Goal: Find specific page/section: Find specific page/section

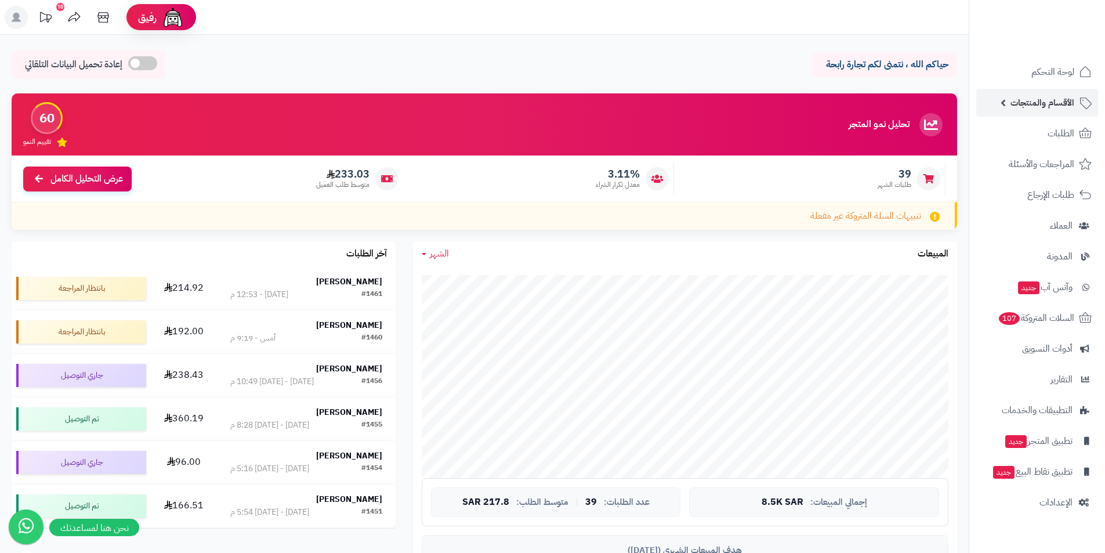
click at [1024, 103] on span "الأقسام والمنتجات" at bounding box center [1042, 103] width 64 height 16
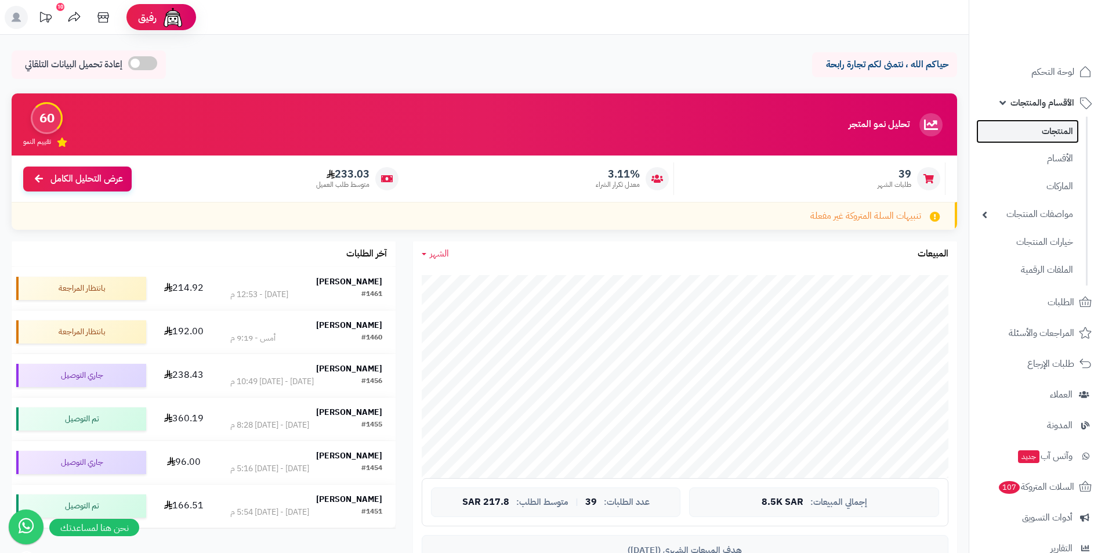
click at [1031, 128] on link "المنتجات" at bounding box center [1027, 131] width 103 height 24
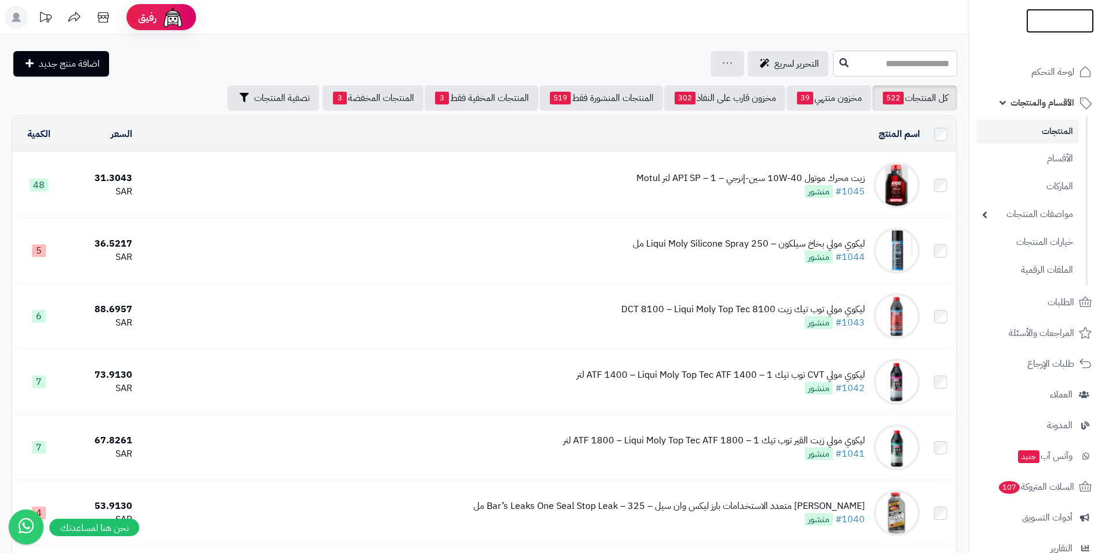
click at [1045, 17] on link at bounding box center [1060, 20] width 68 height 13
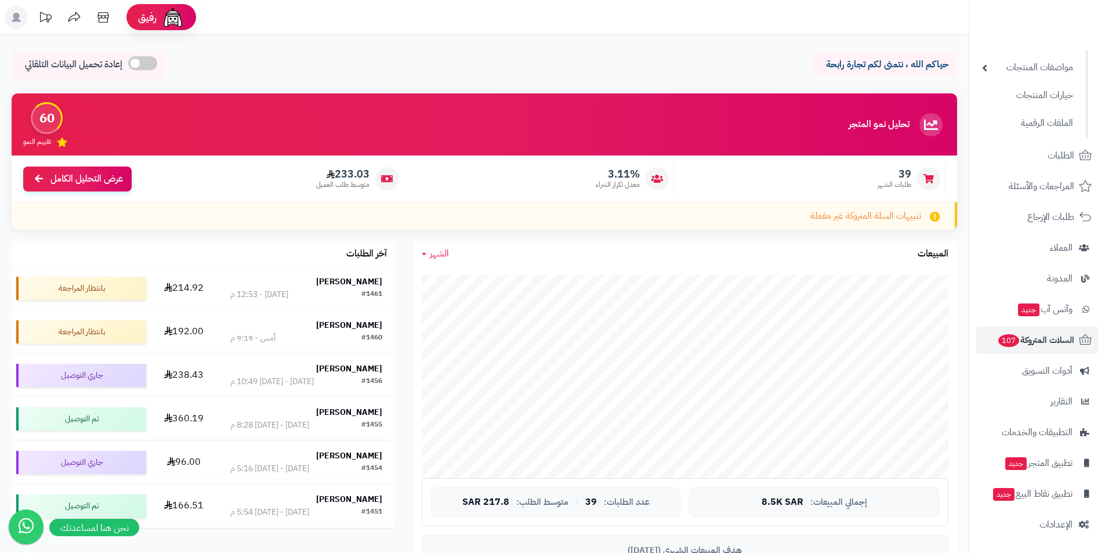
scroll to position [232, 0]
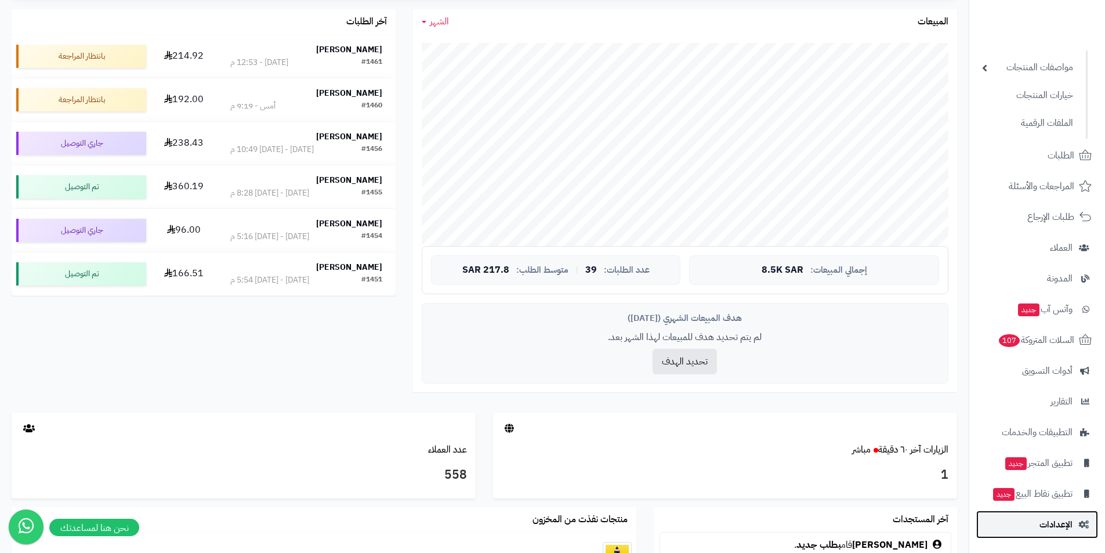
click at [1072, 531] on span "الإعدادات" at bounding box center [1055, 524] width 33 height 16
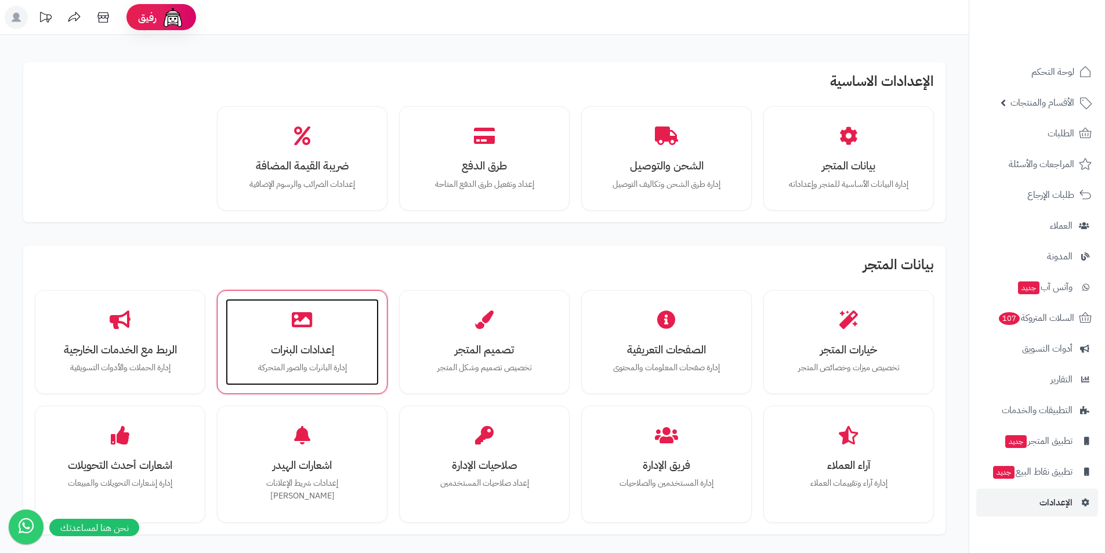
click at [247, 338] on div "إعدادات البنرات إدارة البانرات والصور المتحركة" at bounding box center [302, 342] width 153 height 87
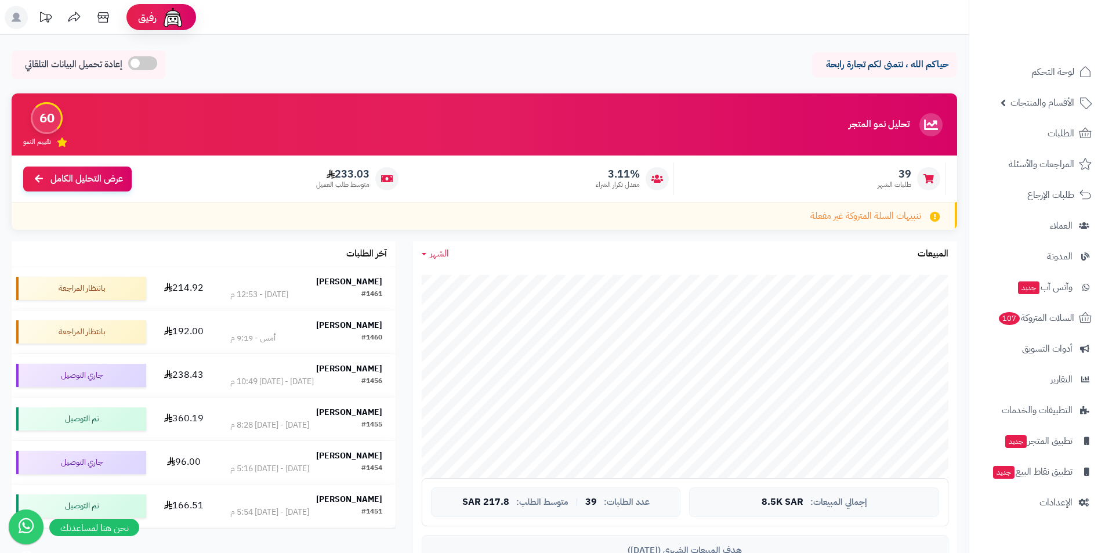
click at [1079, 241] on ul "لوحة التحكم الأقسام والمنتجات المنتجات الأقسام الماركات مواصفات المنتجات مواصفا…" at bounding box center [1037, 287] width 136 height 458
click at [1064, 261] on span "المدونة" at bounding box center [1059, 256] width 26 height 16
